Goal: Check status: Check status

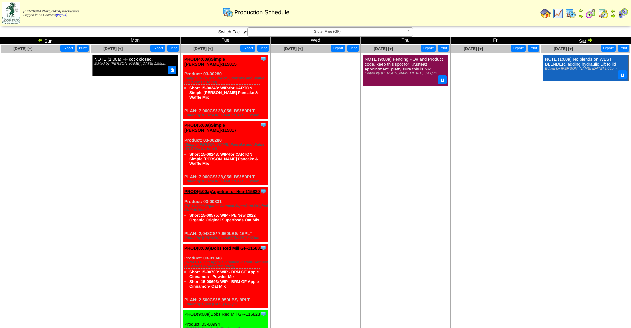
click at [37, 40] on td "Sun" at bounding box center [45, 40] width 90 height 7
click at [39, 40] on img at bounding box center [40, 39] width 5 height 5
